Goal: Task Accomplishment & Management: Manage account settings

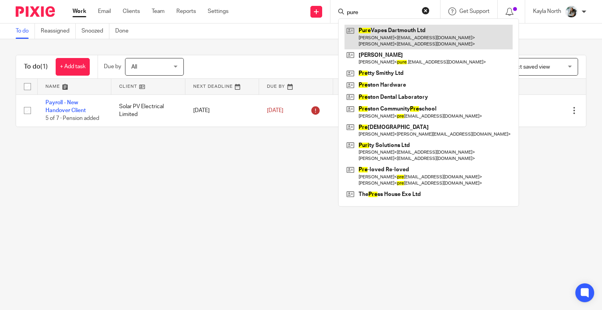
type input "pure"
click at [391, 42] on link at bounding box center [429, 37] width 168 height 24
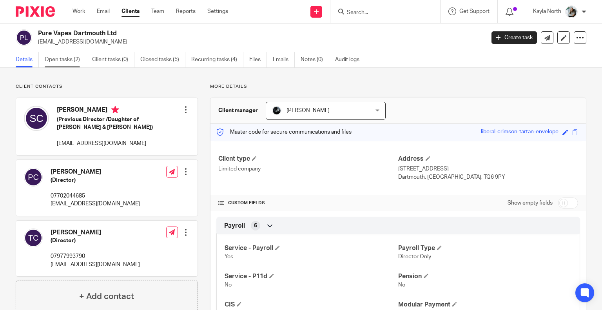
click at [66, 64] on link "Open tasks (2)" at bounding box center [66, 59] width 42 height 15
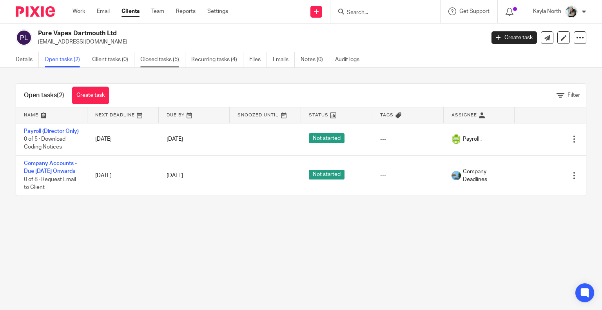
click at [167, 58] on link "Closed tasks (5)" at bounding box center [162, 59] width 45 height 15
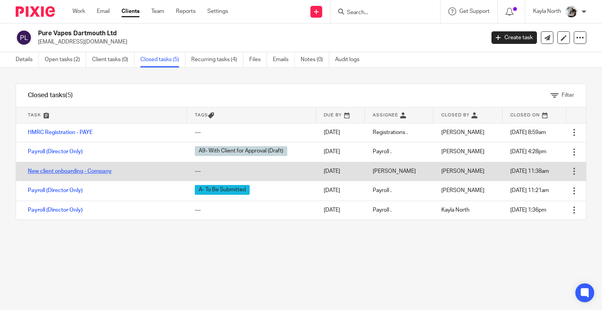
click at [74, 170] on link "New client onboarding - Company" at bounding box center [70, 171] width 84 height 5
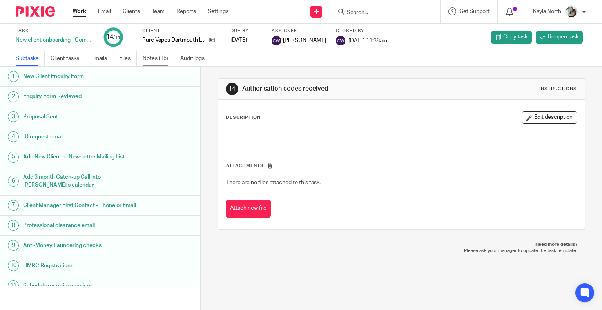
click at [158, 58] on link "Notes (15)" at bounding box center [159, 58] width 32 height 15
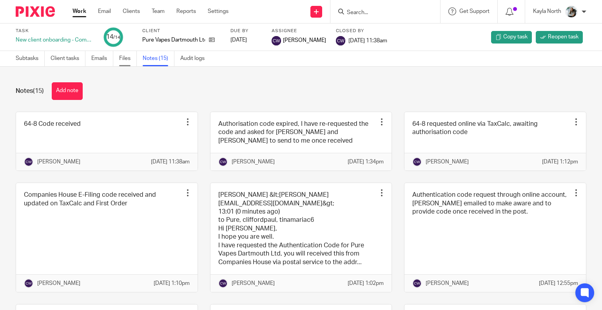
click at [123, 57] on link "Files" at bounding box center [128, 58] width 18 height 15
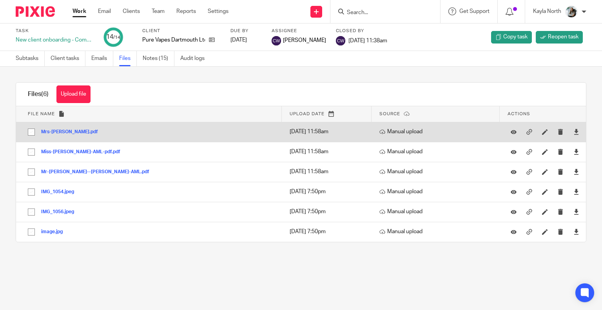
click at [104, 130] on button "Mrs-Tina-Maria-Clifford-AMLpdf.pdf" at bounding box center [72, 131] width 63 height 5
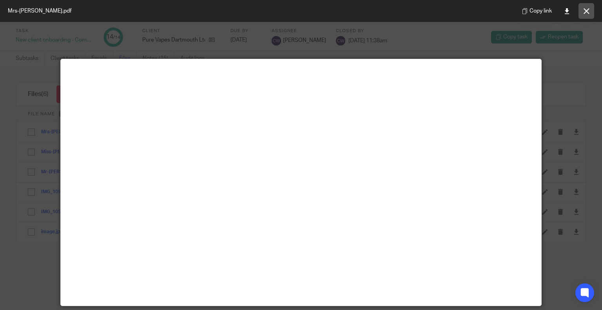
click at [587, 11] on icon at bounding box center [587, 11] width 6 height 6
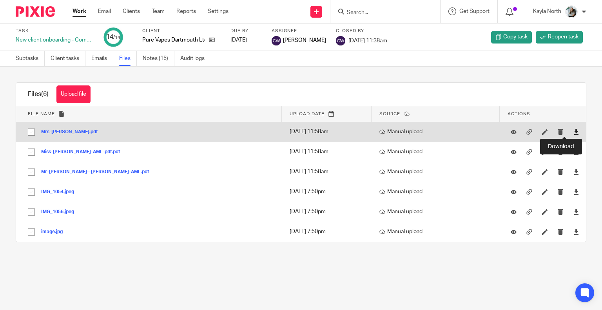
click at [574, 133] on icon at bounding box center [577, 132] width 6 height 6
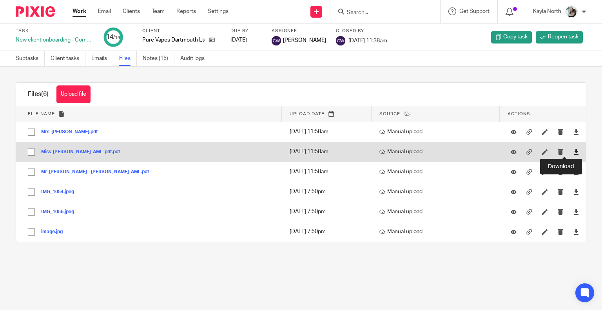
click at [574, 152] on icon at bounding box center [577, 152] width 6 height 6
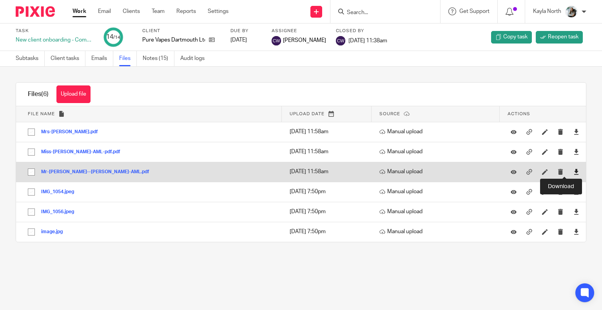
click at [574, 171] on icon at bounding box center [577, 172] width 6 height 6
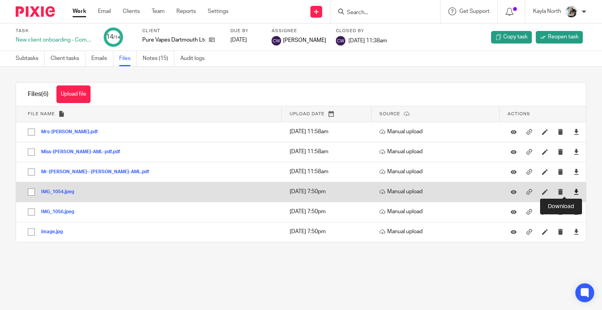
click at [574, 189] on icon at bounding box center [577, 192] width 6 height 6
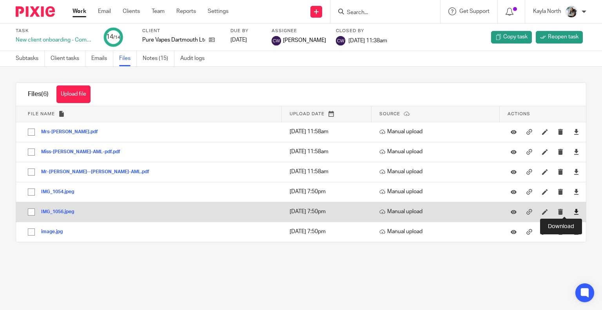
click at [574, 211] on icon at bounding box center [577, 212] width 6 height 6
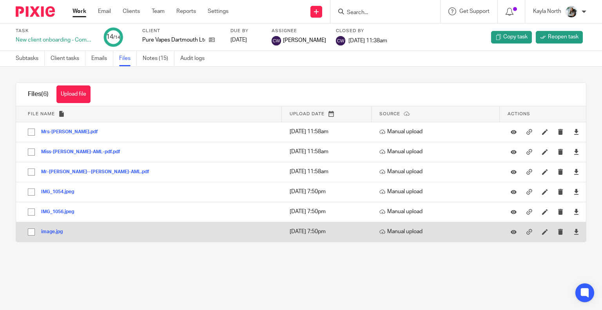
click at [570, 235] on div at bounding box center [576, 232] width 12 height 12
click at [574, 233] on icon at bounding box center [577, 232] width 6 height 6
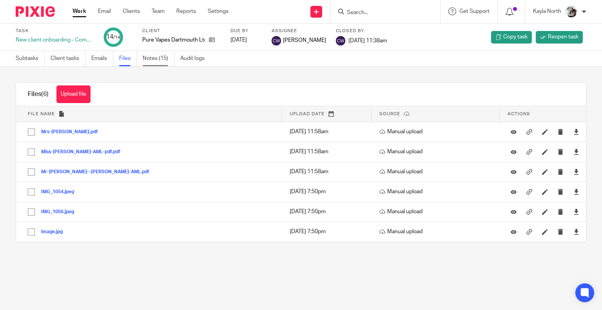
click at [162, 59] on link "Notes (15)" at bounding box center [159, 58] width 32 height 15
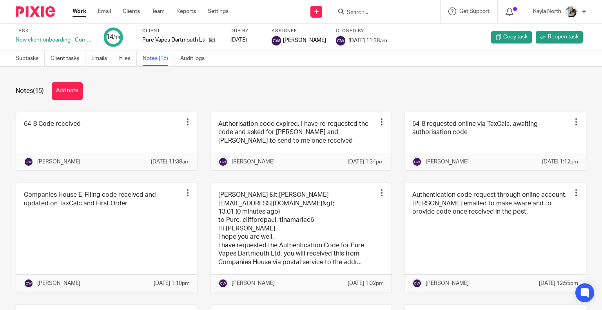
click at [41, 12] on img at bounding box center [35, 11] width 39 height 11
